Goal: Check status

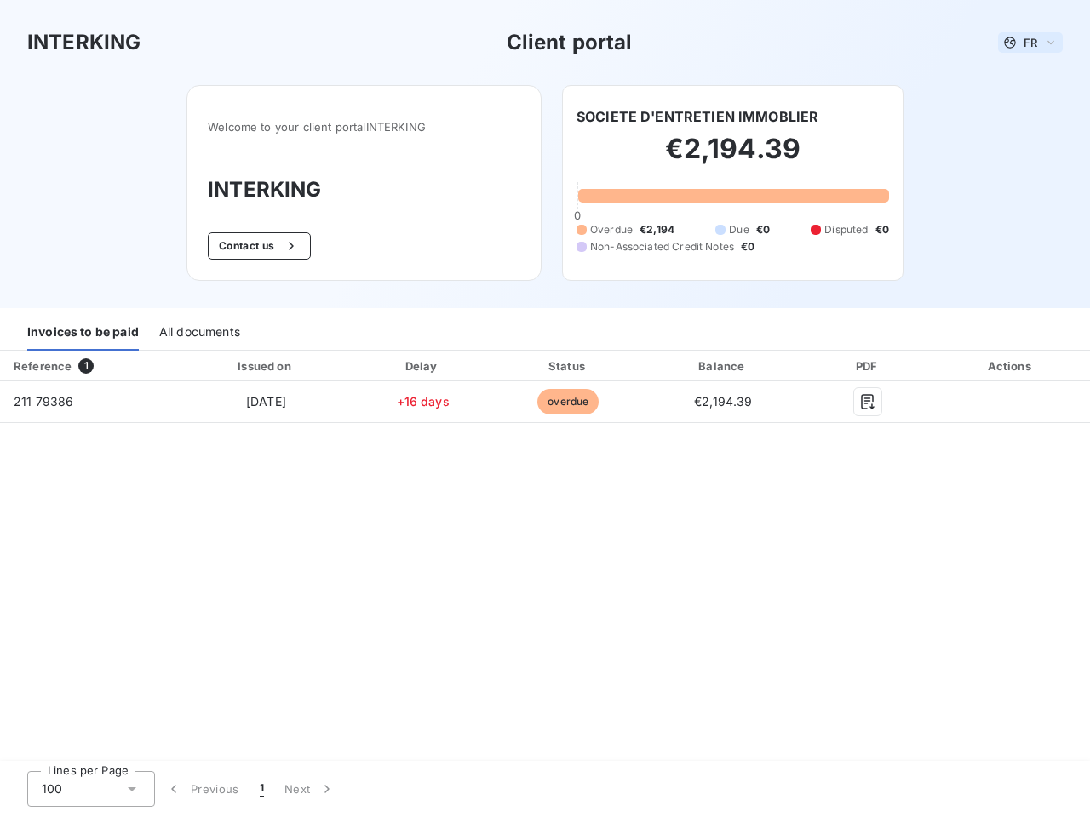
click at [1030, 43] on span "FR" at bounding box center [1030, 43] width 14 height 14
click at [257, 246] on button "Contact us" at bounding box center [259, 245] width 103 height 27
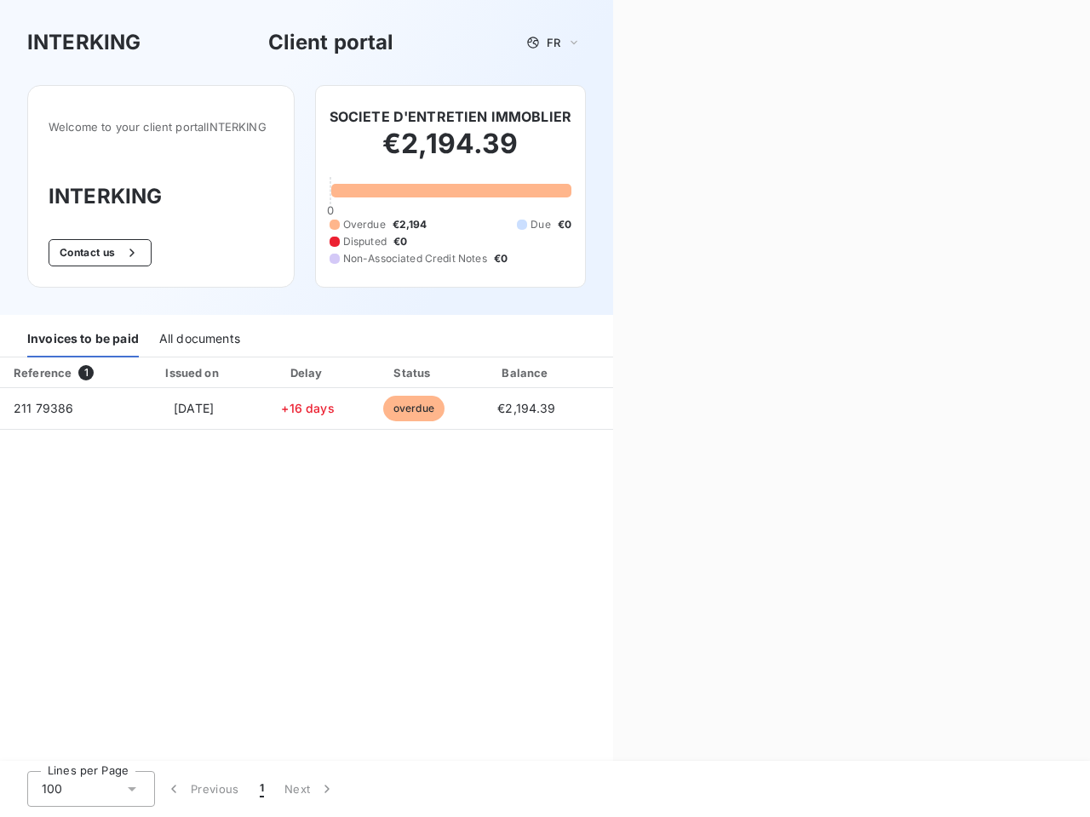
click at [697, 117] on div "Contact us Fill out the form below, and a member of our team will get back to y…" at bounding box center [851, 408] width 477 height 817
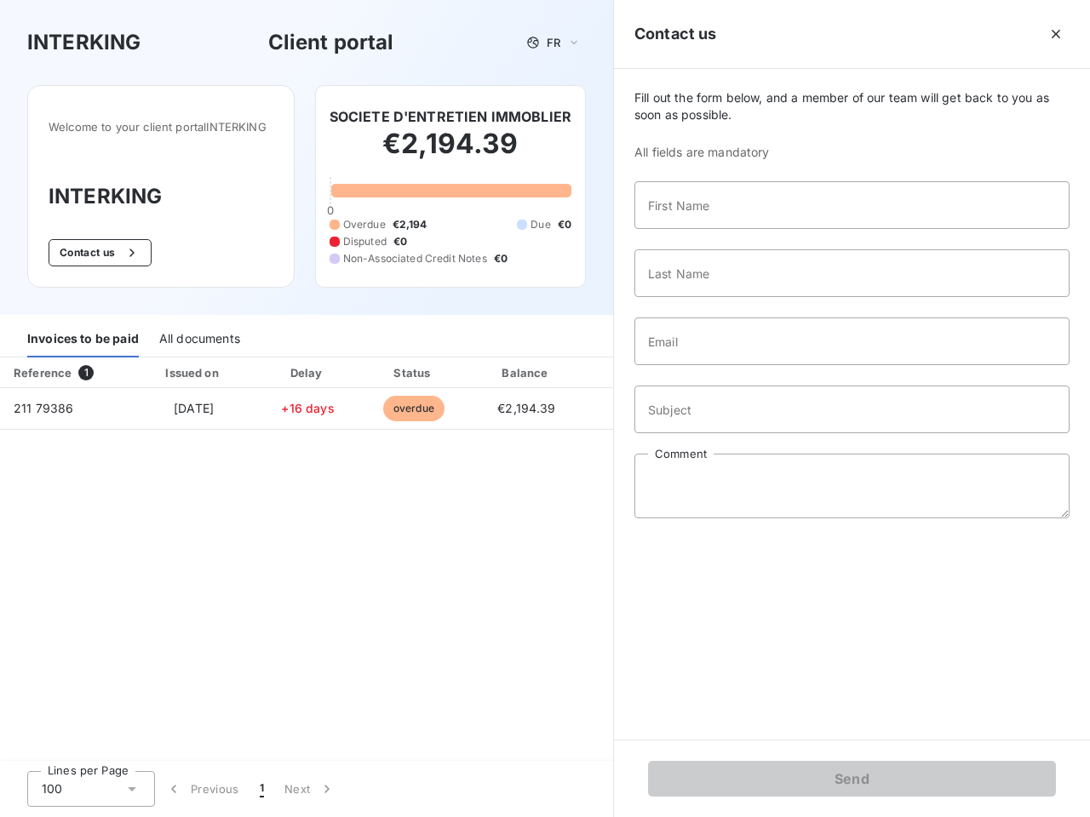
click at [83, 333] on div "Invoices to be paid" at bounding box center [83, 340] width 112 height 36
click at [198, 333] on div "All documents" at bounding box center [199, 340] width 81 height 36
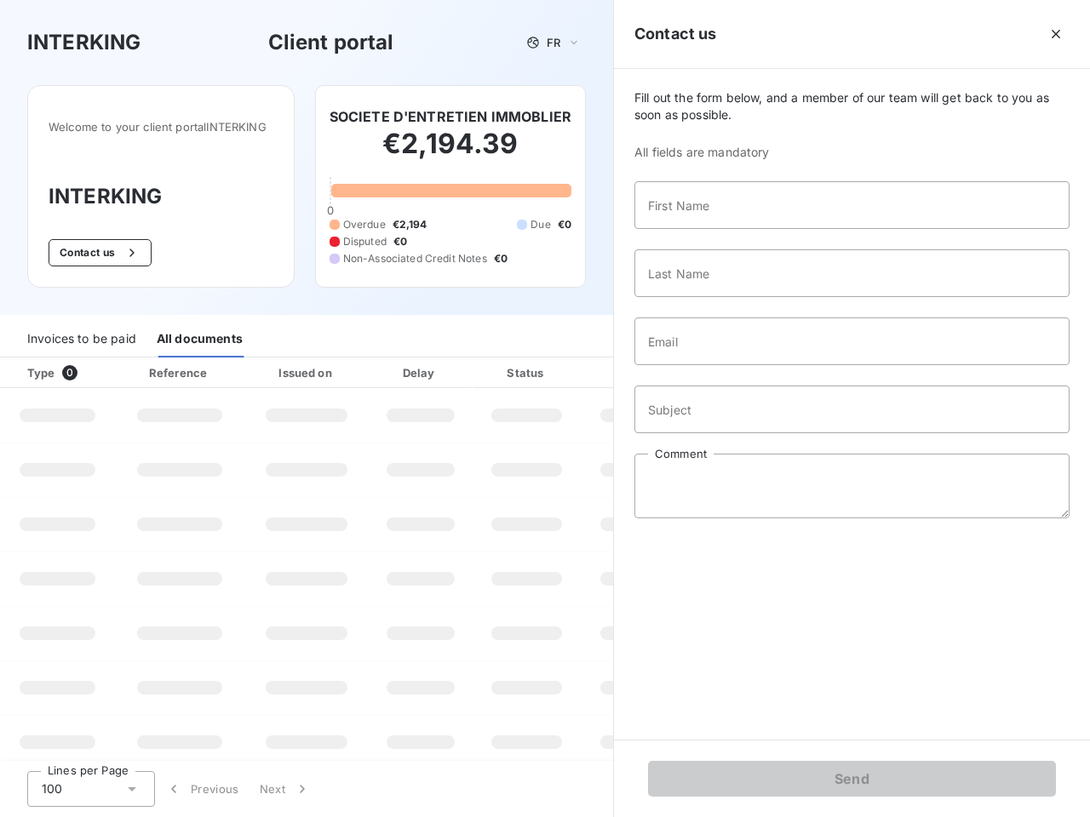
click at [265, 366] on th "Issued on" at bounding box center [306, 373] width 124 height 31
click at [422, 366] on th "Delay" at bounding box center [421, 373] width 104 height 31
click at [568, 366] on th "Status" at bounding box center [527, 373] width 108 height 31
click at [723, 366] on div "Fill out the form below, and a member of our team will get back to you as soon …" at bounding box center [852, 404] width 476 height 671
